Goal: Task Accomplishment & Management: Use online tool/utility

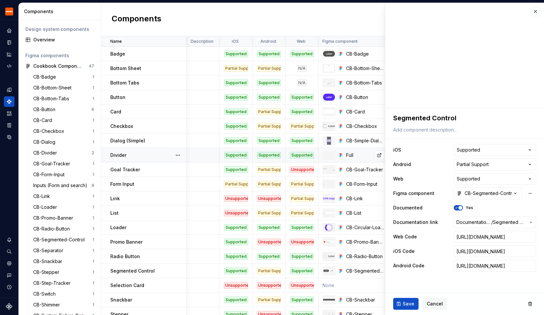
scroll to position [101, 164]
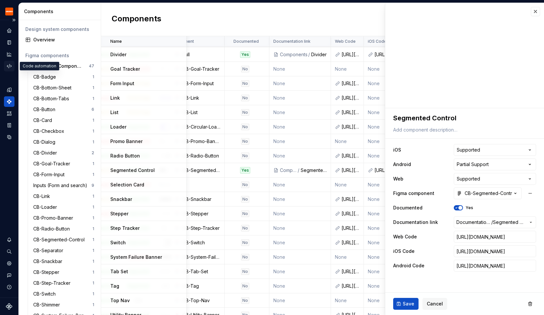
click at [11, 64] on icon "Code automation" at bounding box center [9, 66] width 6 height 6
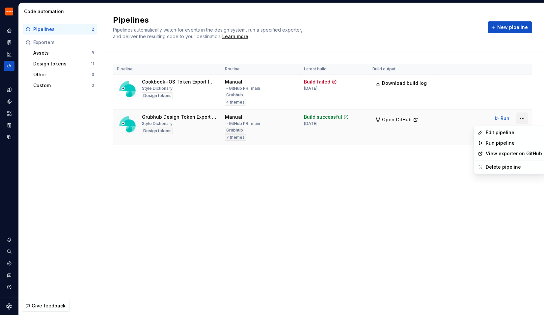
click at [526, 119] on html "Grubhub Design System Y Dataset Grubhub Code automation Pipelines 2 Exporters A…" at bounding box center [272, 157] width 544 height 315
click at [499, 134] on div "Edit pipeline" at bounding box center [514, 132] width 56 height 7
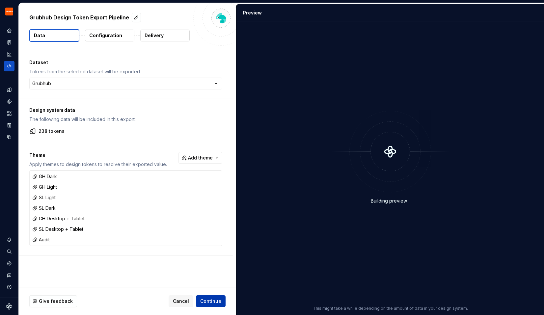
click at [213, 300] on span "Continue" at bounding box center [210, 301] width 21 height 7
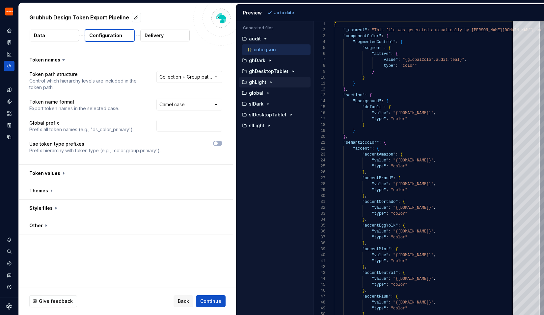
click at [260, 85] on button "ghLight" at bounding box center [274, 82] width 71 height 7
click at [259, 93] on p "color.json" at bounding box center [265, 93] width 22 height 5
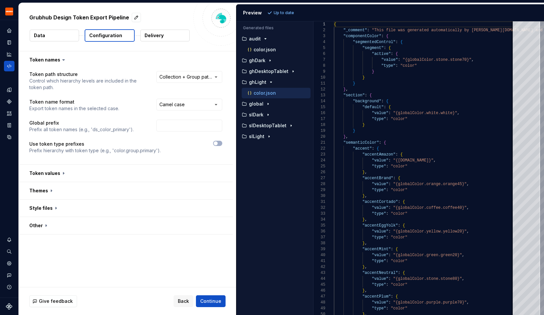
scroll to position [59, 0]
click at [272, 106] on div "global" at bounding box center [275, 103] width 70 height 5
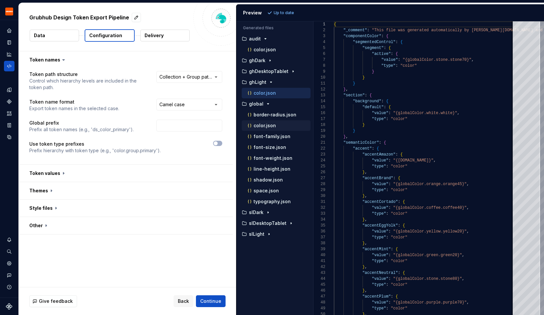
click at [265, 125] on p "color.json" at bounding box center [265, 125] width 22 height 5
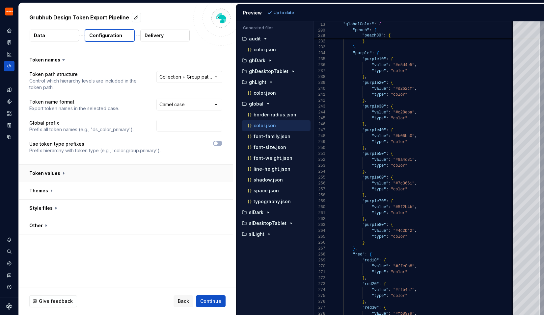
click at [89, 176] on button "button" at bounding box center [126, 173] width 214 height 17
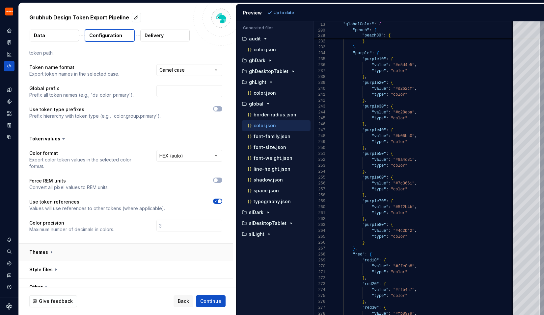
click at [89, 246] on button "button" at bounding box center [126, 252] width 214 height 17
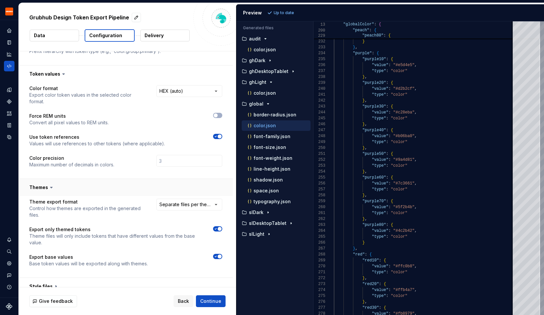
scroll to position [119, 0]
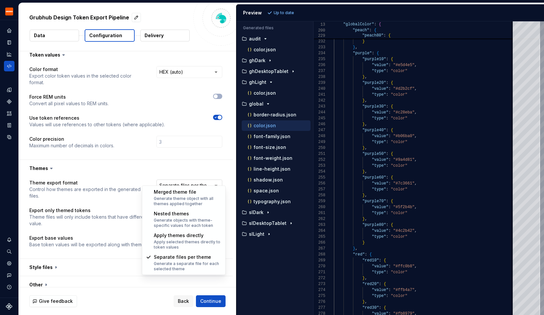
click at [187, 181] on html "**********" at bounding box center [272, 157] width 544 height 315
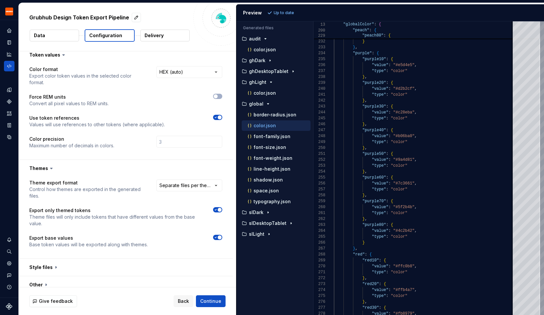
click at [135, 156] on html "**********" at bounding box center [272, 157] width 544 height 315
click at [111, 263] on button "button" at bounding box center [126, 267] width 214 height 17
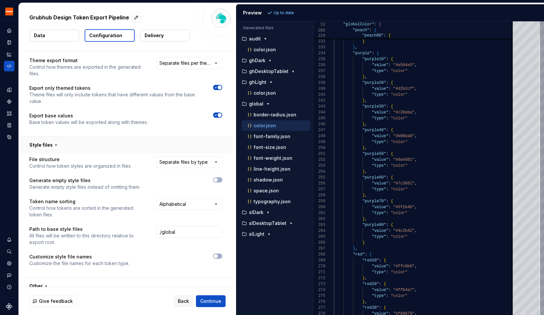
scroll to position [242, 0]
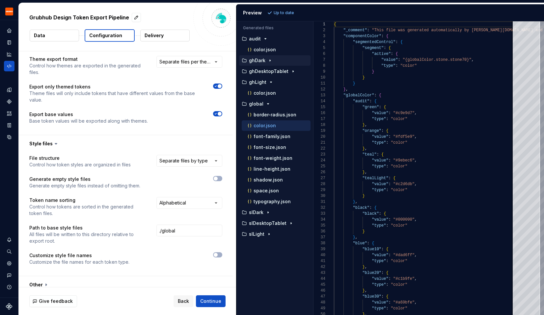
click at [261, 63] on p "ghDark" at bounding box center [257, 60] width 16 height 5
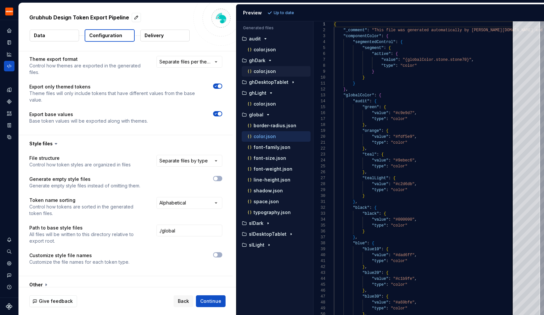
click at [264, 71] on p "color.json" at bounding box center [265, 71] width 22 height 5
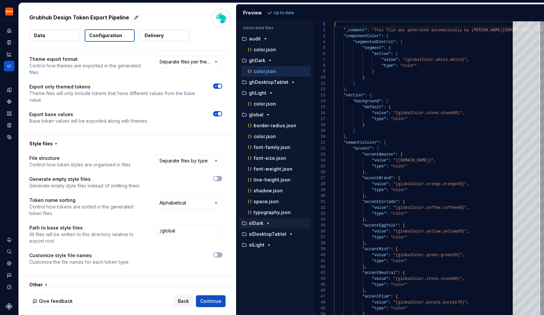
click at [263, 223] on div "slDark" at bounding box center [275, 223] width 70 height 5
click at [259, 234] on p "color.json" at bounding box center [265, 234] width 22 height 5
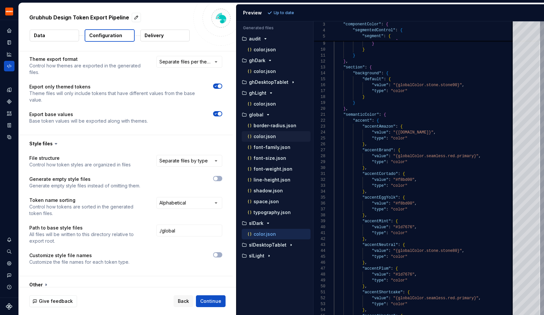
click at [257, 138] on p "color.json" at bounding box center [265, 136] width 22 height 5
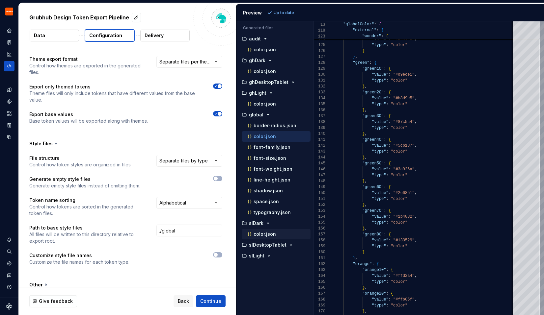
click at [264, 234] on p "color.json" at bounding box center [265, 234] width 22 height 5
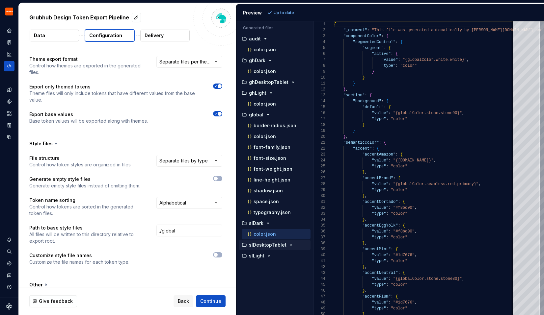
click at [259, 248] on button "slDesktopTablet" at bounding box center [274, 245] width 71 height 7
click at [258, 301] on p "slLight" at bounding box center [256, 299] width 15 height 5
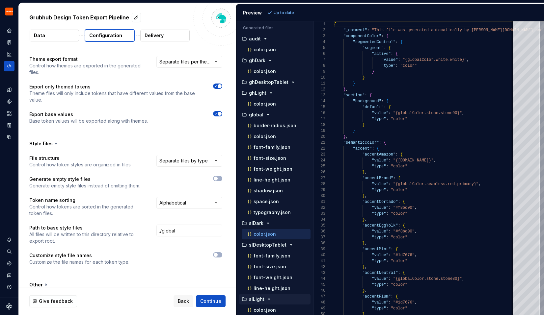
scroll to position [2, 0]
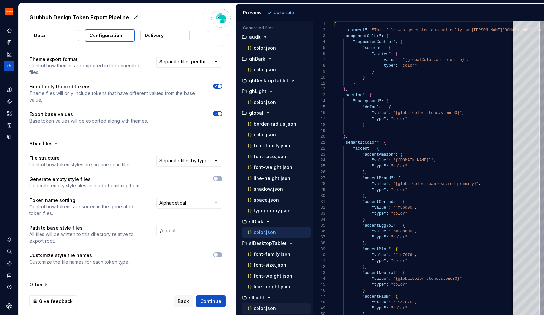
click at [262, 310] on p "color.json" at bounding box center [265, 308] width 22 height 5
click at [269, 105] on div "color.json" at bounding box center [278, 102] width 64 height 7
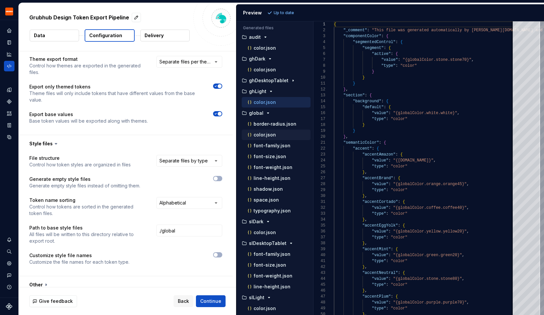
click at [257, 137] on p "color.json" at bounding box center [265, 134] width 22 height 5
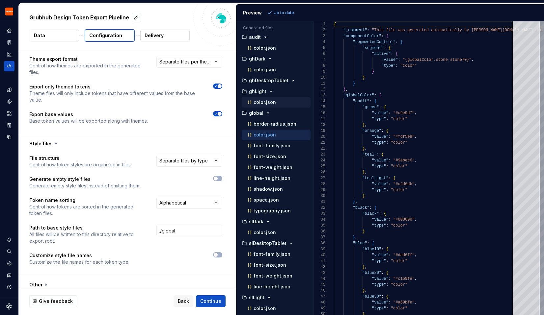
click at [262, 103] on p "color.json" at bounding box center [265, 102] width 22 height 5
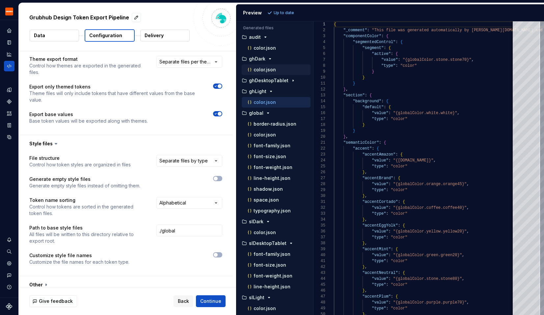
click at [269, 70] on p "color.json" at bounding box center [265, 69] width 22 height 5
click at [258, 49] on p "color.json" at bounding box center [265, 47] width 22 height 5
type textarea "**********"
